Goal: Download file/media

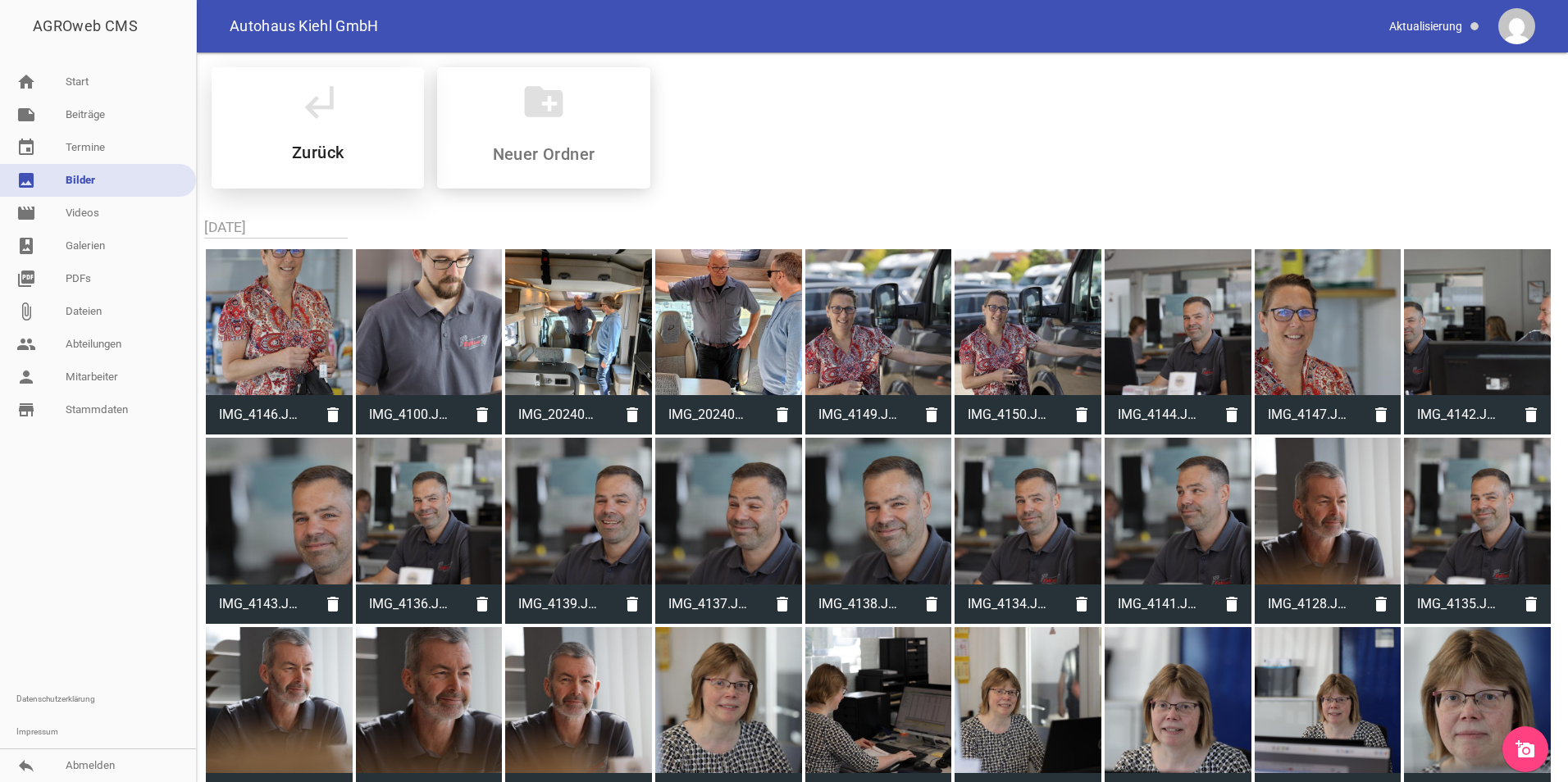
click at [319, 149] on h5 "Zurück" at bounding box center [318, 152] width 51 height 16
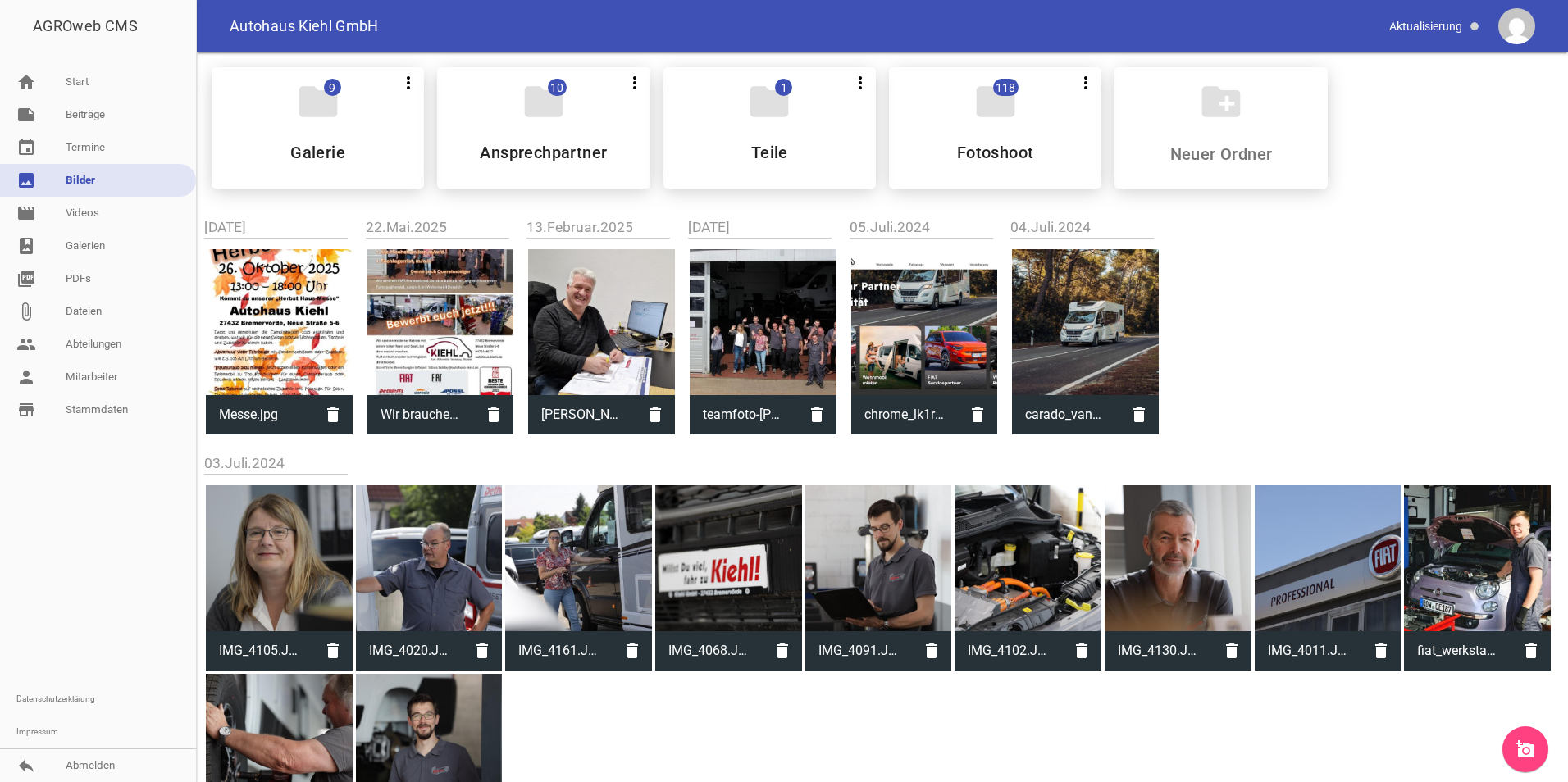
click at [760, 299] on div at bounding box center [763, 323] width 147 height 147
type input "teamfoto-[PERSON_NAME].JPG"
type input "934"
type input "1868"
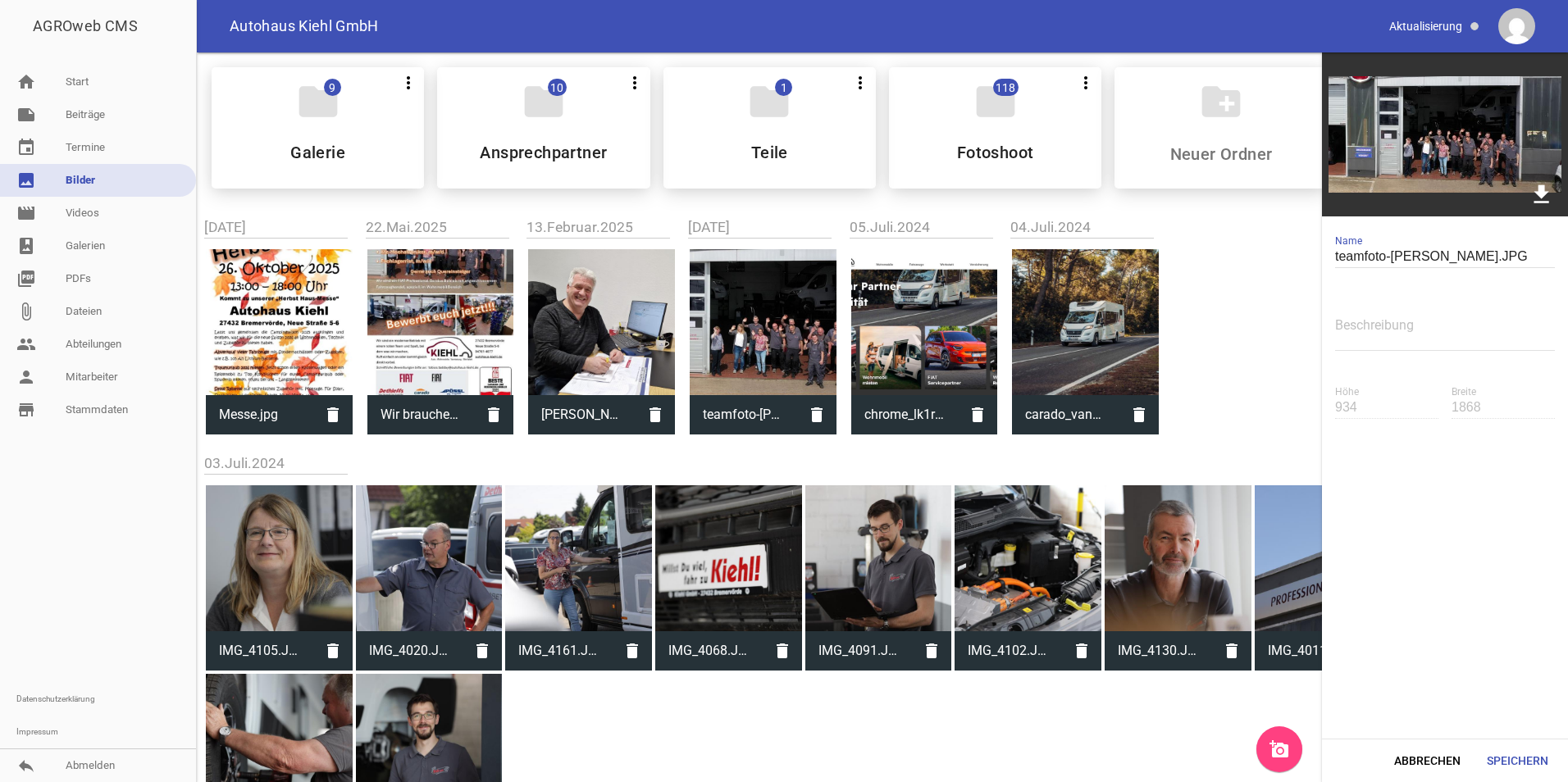
click at [1539, 192] on icon "download" at bounding box center [1540, 193] width 26 height 26
click at [598, 146] on h5 "Ansprechpartner" at bounding box center [543, 152] width 127 height 16
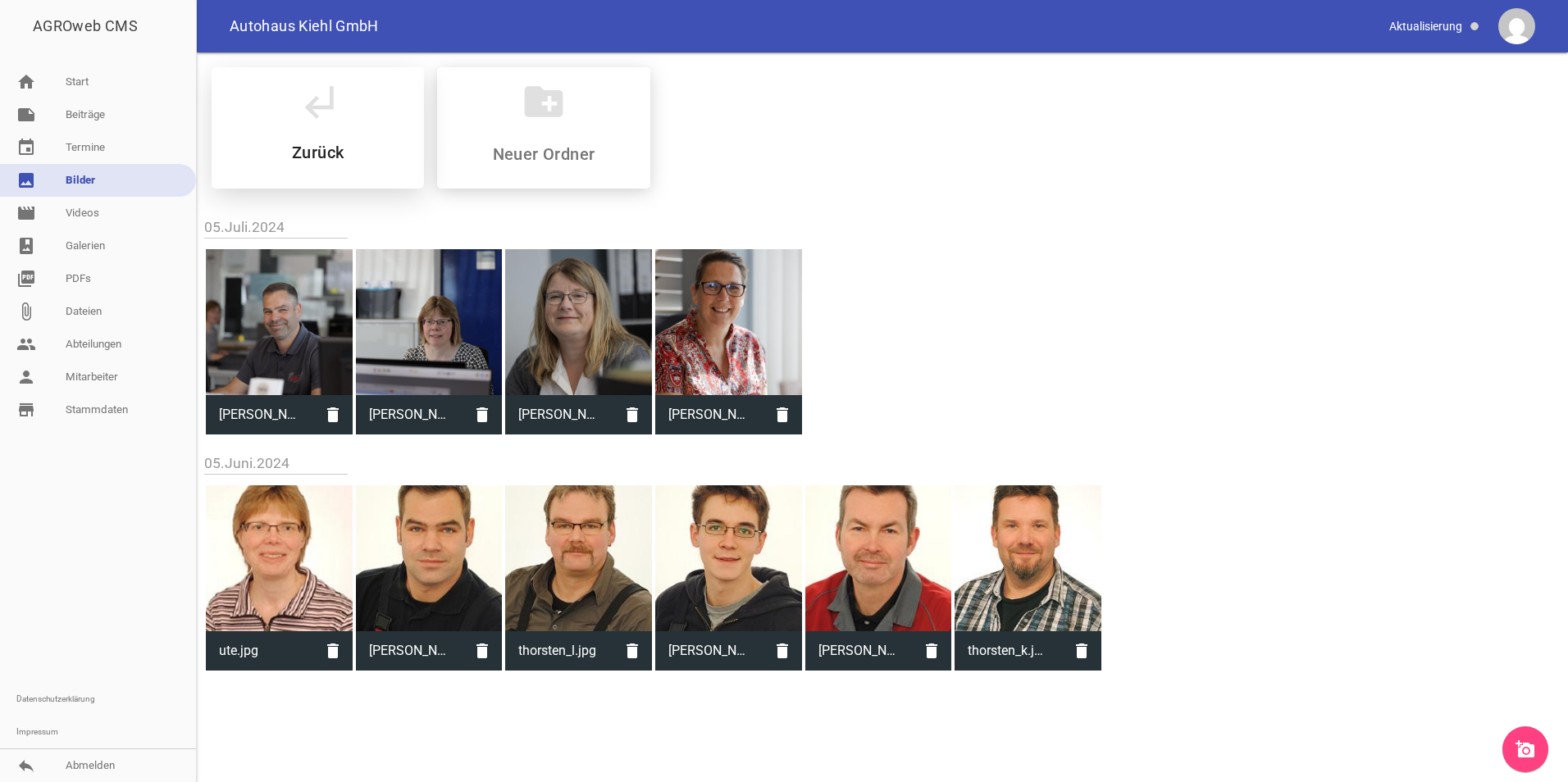
click at [323, 146] on h5 "Zurück" at bounding box center [318, 152] width 51 height 16
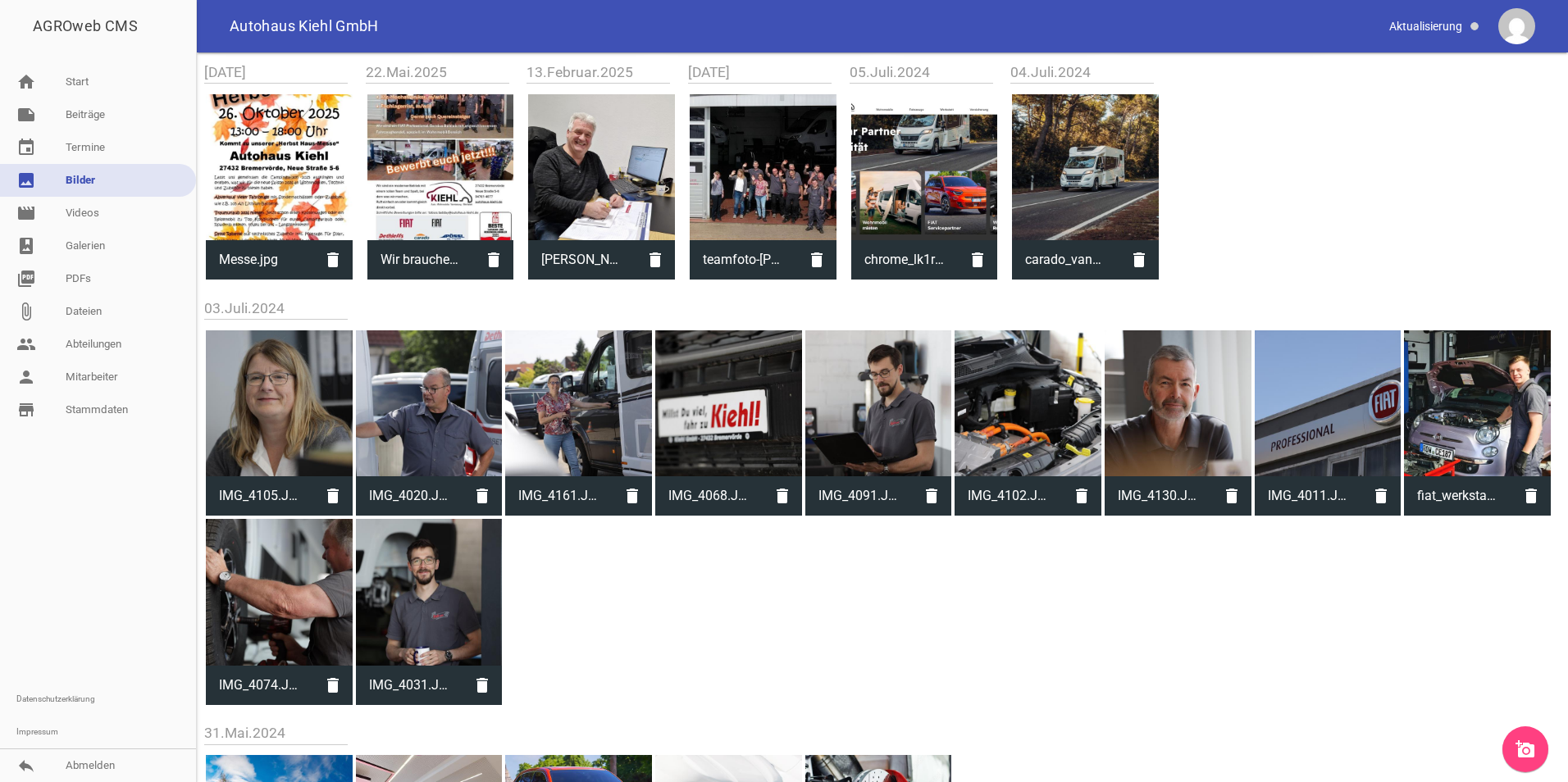
scroll to position [73, 0]
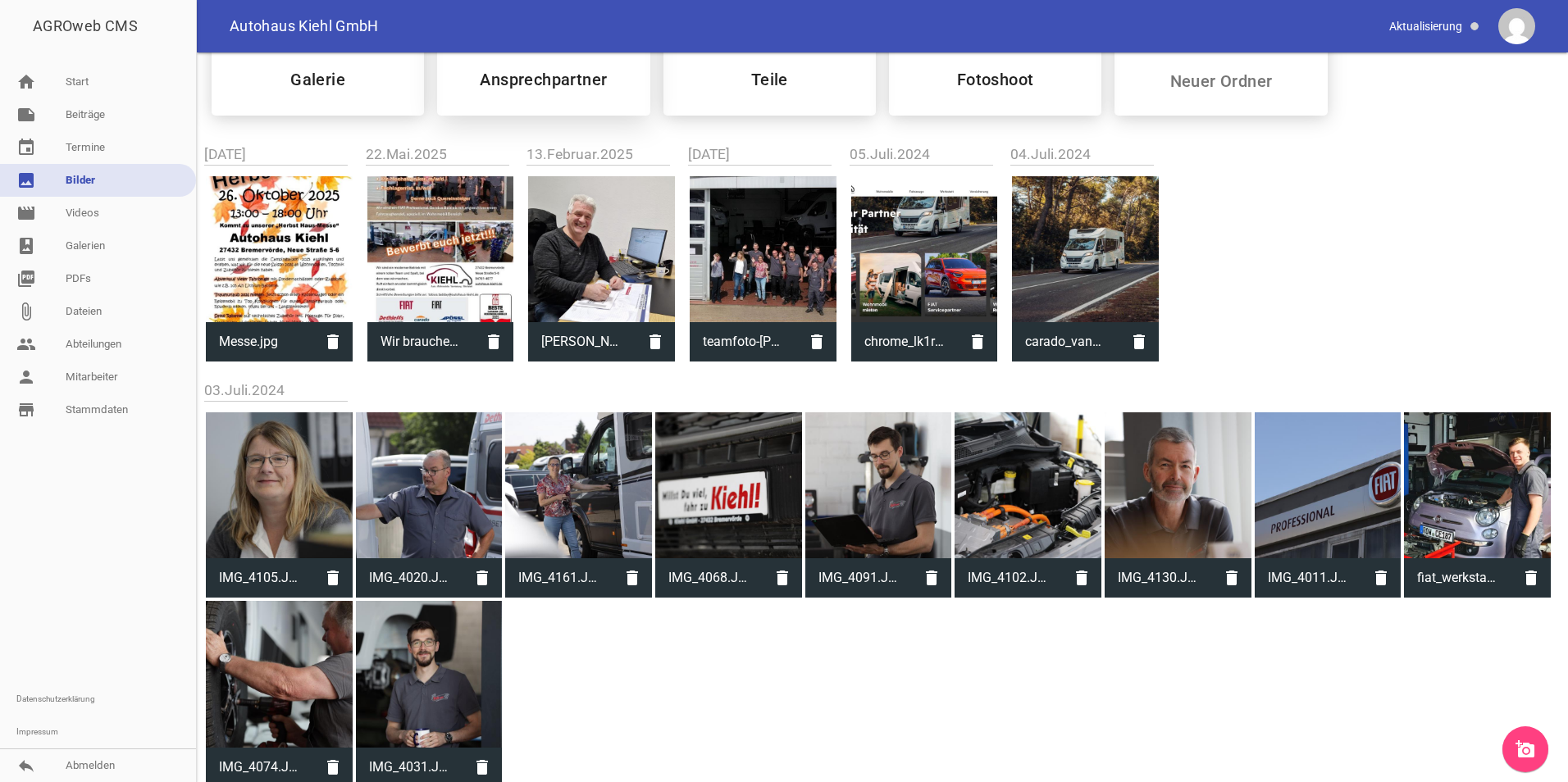
click at [535, 87] on h5 "Ansprechpartner" at bounding box center [543, 79] width 127 height 16
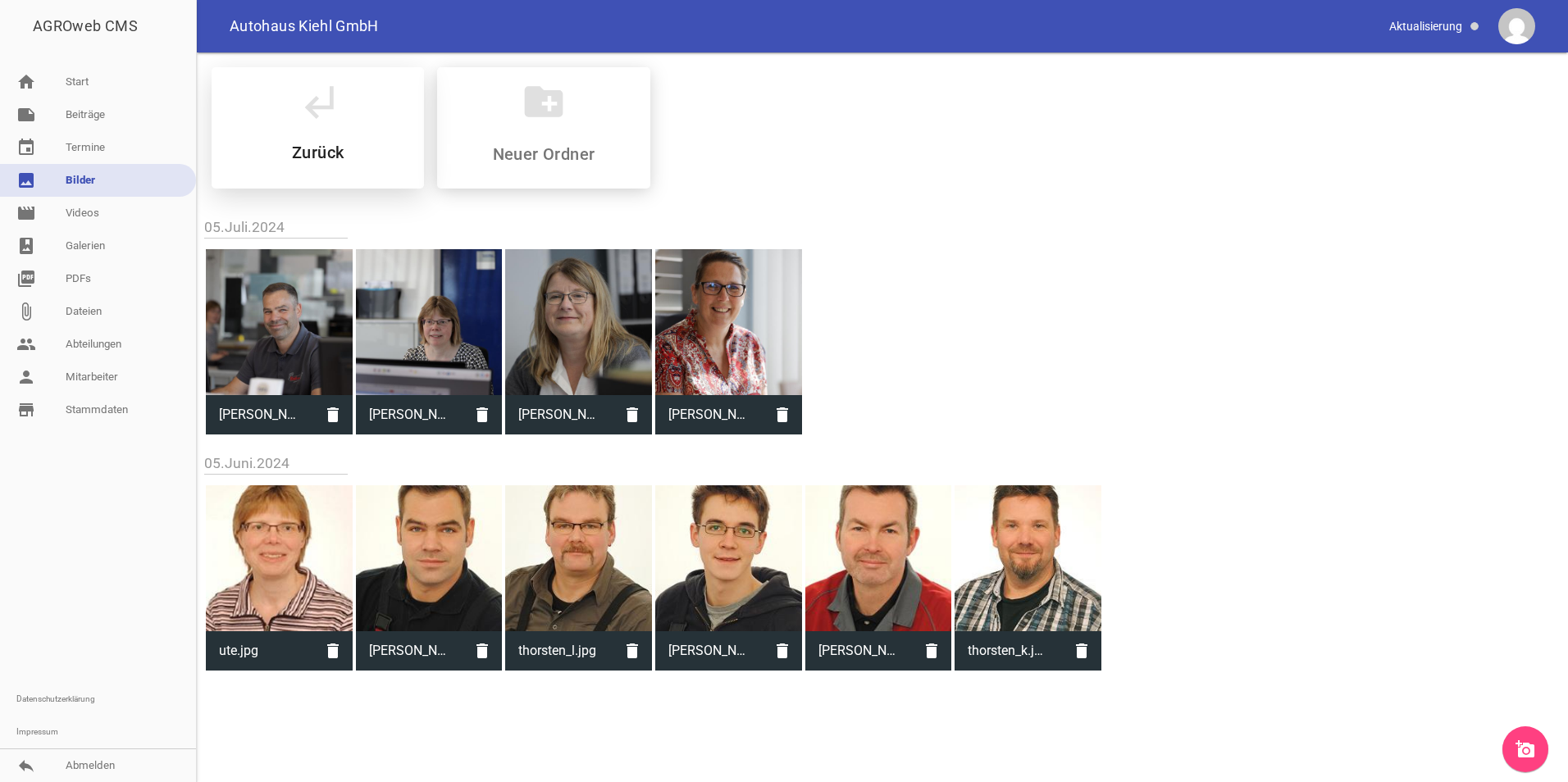
click at [377, 142] on div "subdirectory_arrow_left Zurück" at bounding box center [317, 128] width 212 height 122
